Goal: Task Accomplishment & Management: Manage account settings

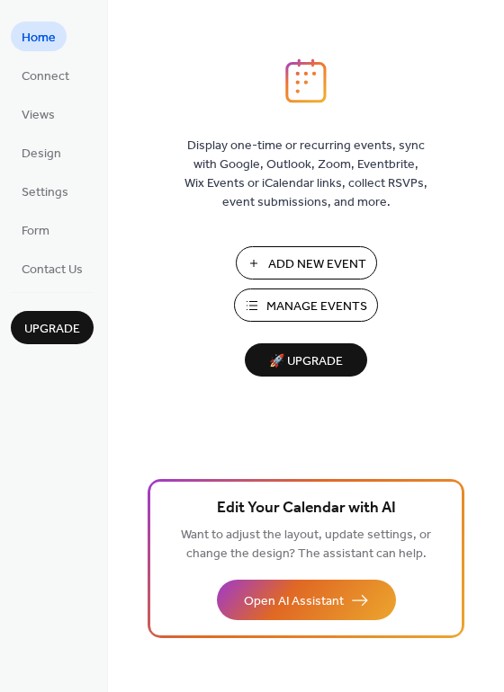
click at [289, 313] on span "Manage Events" at bounding box center [316, 307] width 101 height 19
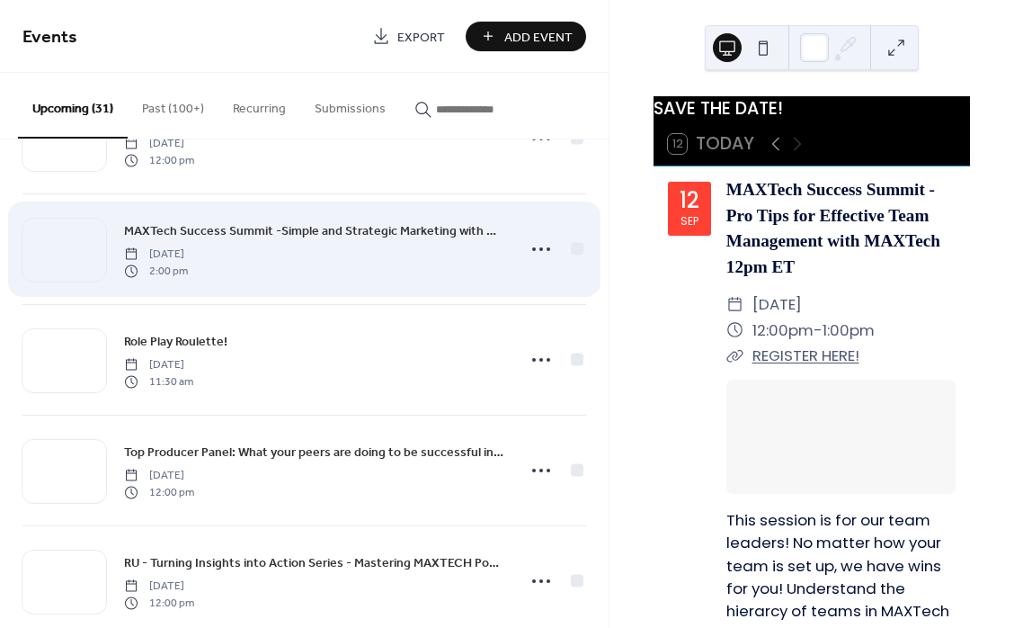
scroll to position [1765, 0]
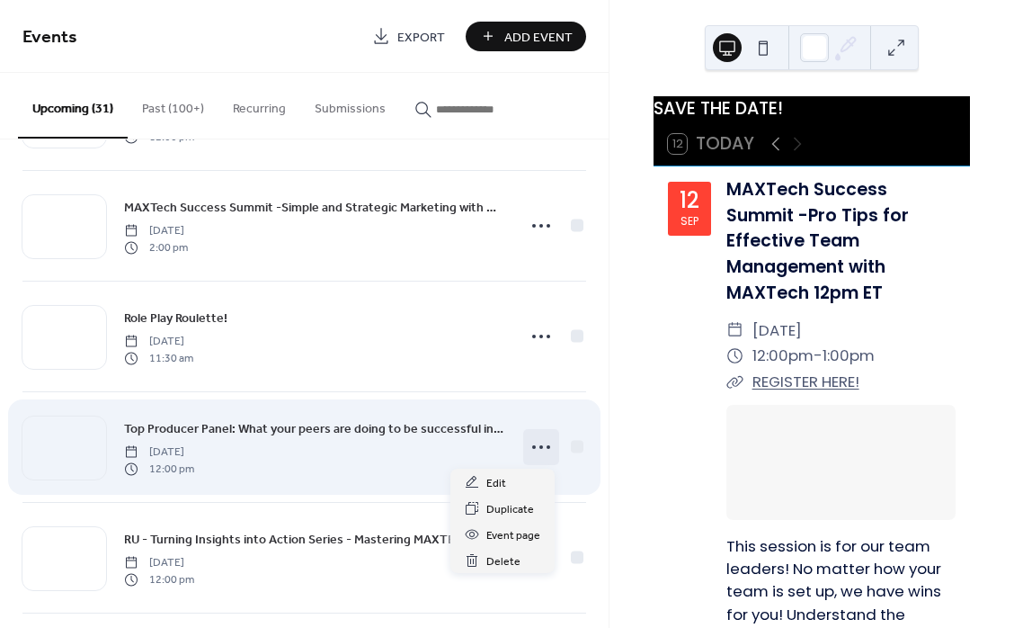
click at [533, 443] on icon at bounding box center [541, 447] width 29 height 29
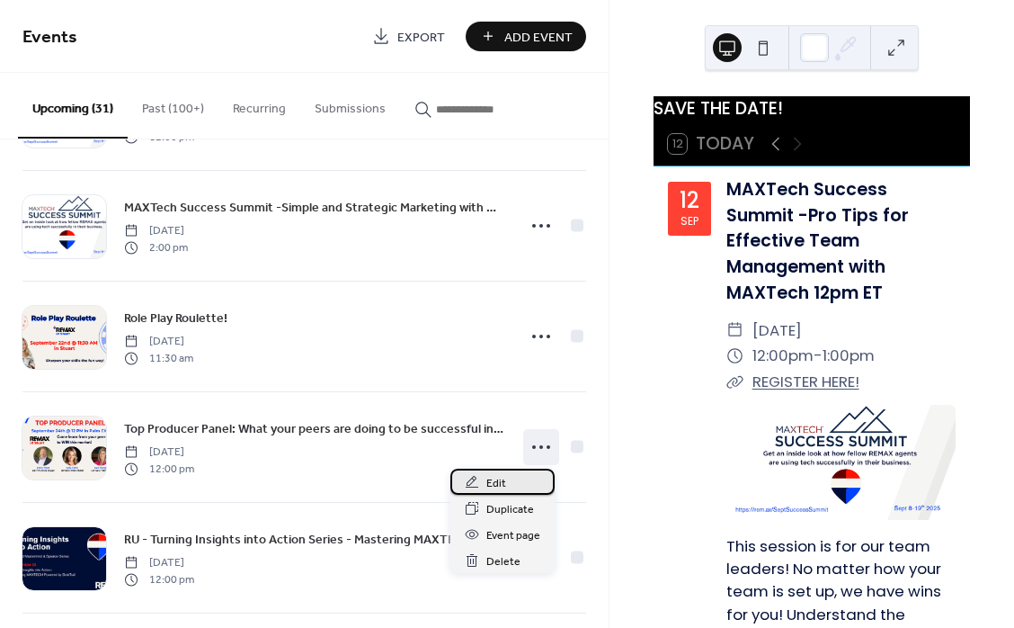
click at [498, 485] on span "Edit" at bounding box center [496, 483] width 20 height 19
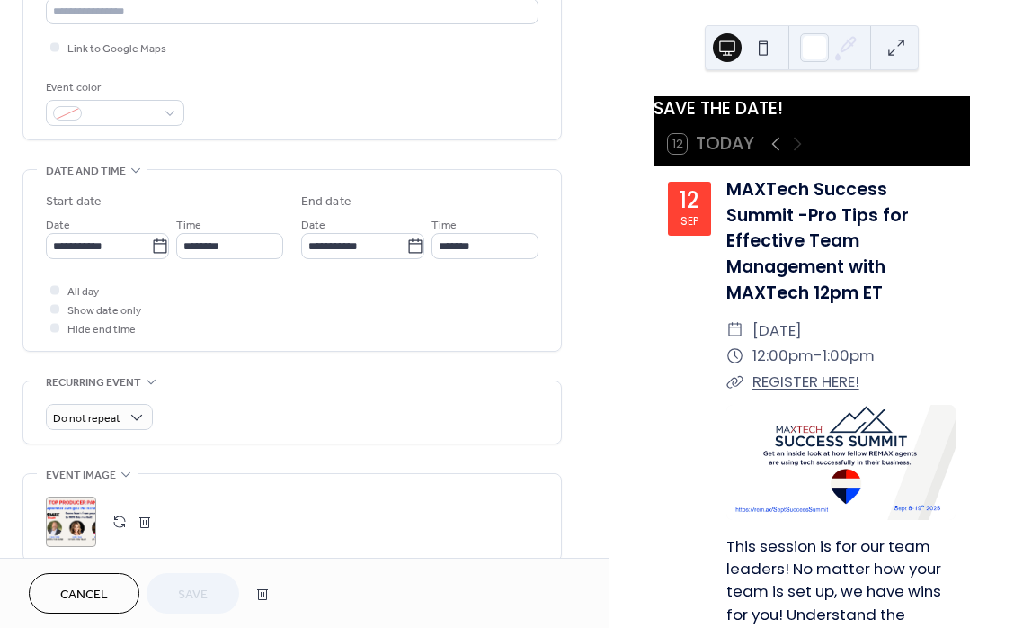
scroll to position [555, 0]
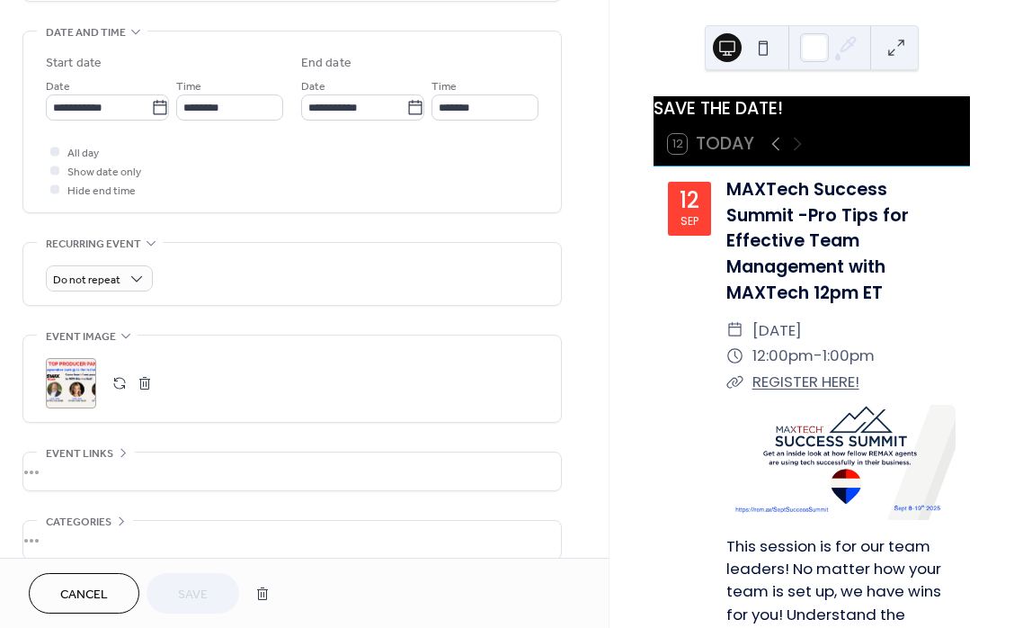
click at [147, 389] on button "button" at bounding box center [144, 382] width 25 height 25
click at [121, 390] on button "button" at bounding box center [119, 382] width 25 height 25
click at [206, 586] on span "Save" at bounding box center [193, 594] width 30 height 19
